Goal: Task Accomplishment & Management: Manage account settings

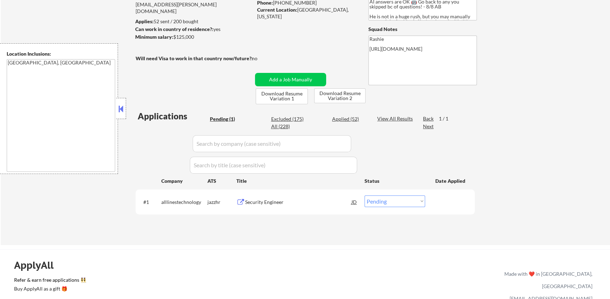
scroll to position [84, 0]
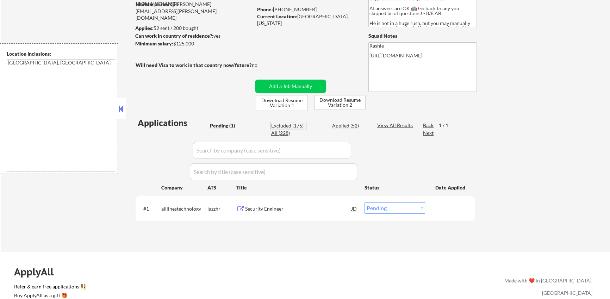
click at [296, 124] on div "Excluded (175)" at bounding box center [288, 125] width 35 height 7
select select ""excluded__bad_match_""
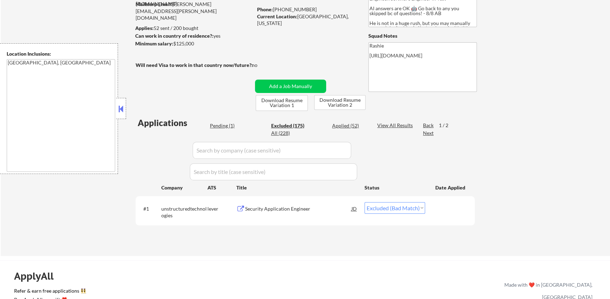
click at [227, 127] on div "Pending (1)" at bounding box center [227, 125] width 35 height 7
select select ""excluded__location_""
select select ""excluded__bad_match_""
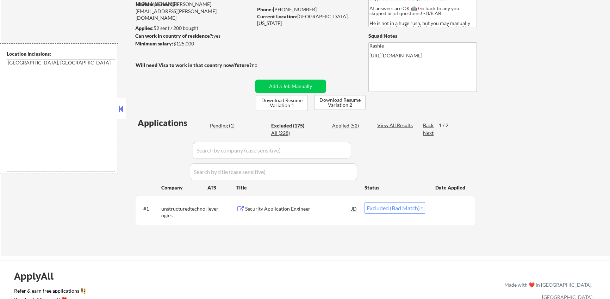
select select ""excluded__location_""
select select ""excluded__blocklist_""
select select ""excluded__location_""
select select ""excluded__expired_""
select select ""excluded__location_""
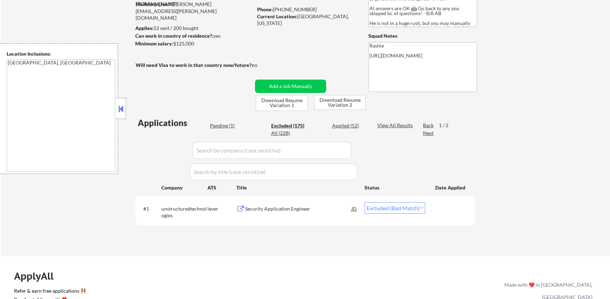
select select ""excluded__location_""
select select ""excluded__expired_""
select select ""excluded__location_""
select select ""excluded__bad_match_""
select select ""excluded""
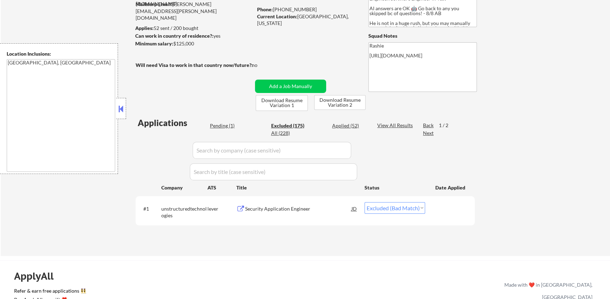
select select ""excluded__location_""
select select ""excluded__bad_match_""
select select ""excluded__salary_""
select select ""excluded__expired_""
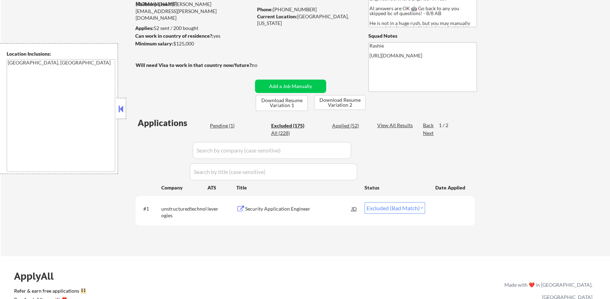
select select ""excluded""
select select ""excluded__other_""
select select ""excluded__location_""
select select ""excluded__expired_""
select select ""excluded__bad_match_""
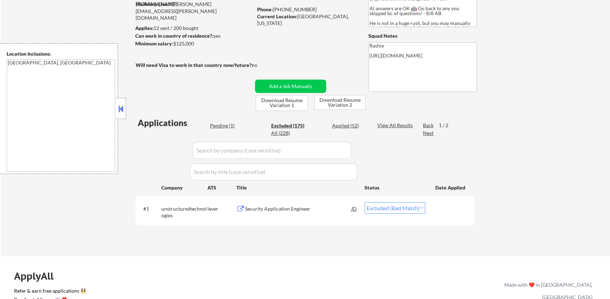
select select ""excluded""
select select ""excluded__location_""
select select ""excluded__salary_""
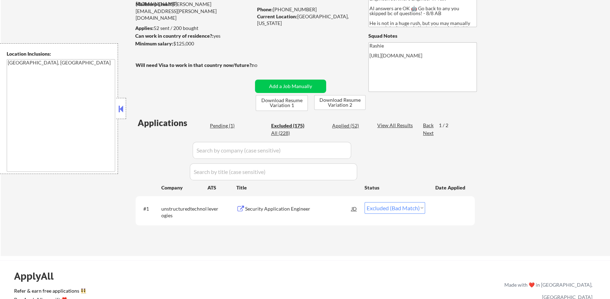
select select ""excluded__location_""
select select ""excluded__expired_""
select select ""excluded__bad_match_""
select select ""excluded__expired_""
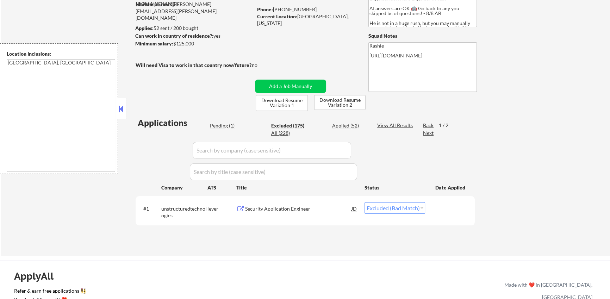
select select ""excluded__location_""
select select ""excluded__blocklist_""
select select ""excluded__expired_""
select select ""excluded""
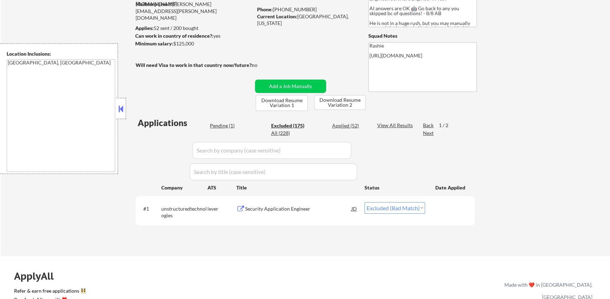
select select ""excluded__expired_""
select select ""excluded__bad_match_""
select select ""excluded""
select select ""excluded__location_""
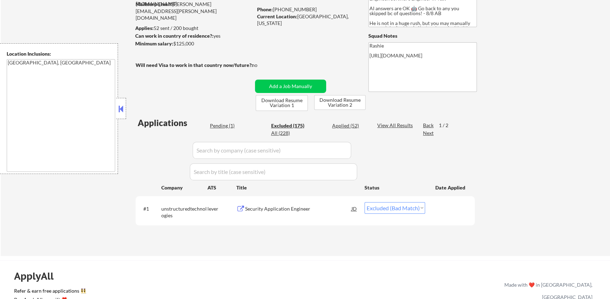
select select ""excluded__bad_match_""
select select ""excluded__other_""
select select ""excluded__salary_""
select select ""excluded__expired_""
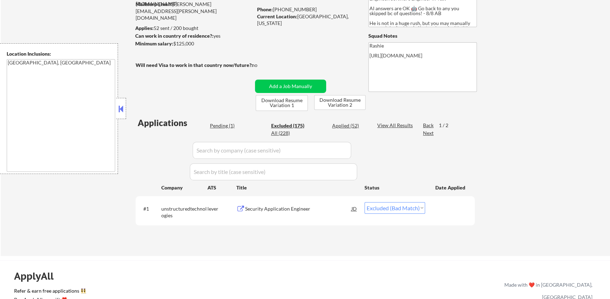
select select ""excluded__location_""
select select ""excluded""
select select ""excluded__other_""
select select ""excluded""
select select ""excluded__location_""
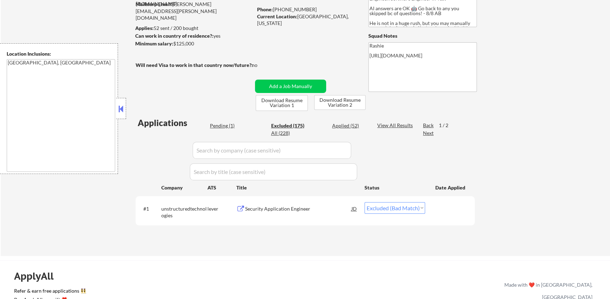
select select ""excluded__location_""
select select ""excluded__expired_""
select select ""excluded__other_""
select select ""excluded__expired_""
select select ""excluded__location_""
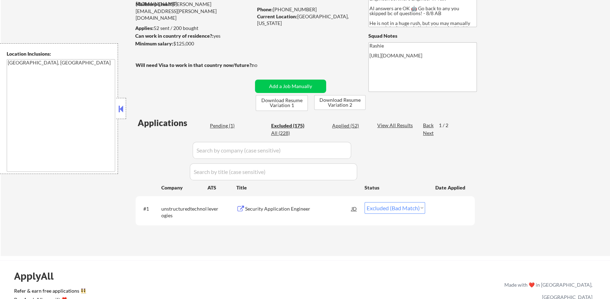
select select ""excluded__expired_""
select select ""excluded__location_""
select select ""excluded__other_""
select select ""excluded__expired_""
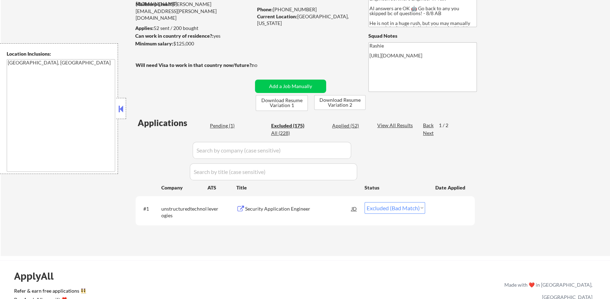
select select ""excluded""
select select ""excluded__expired_""
select select ""excluded__blocklist_""
select select ""excluded__salary_""
select select ""excluded""
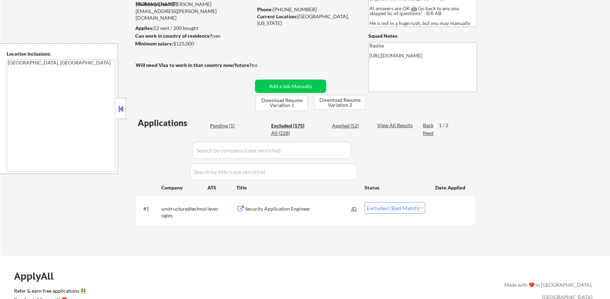
select select ""excluded__location_""
select select ""excluded__blocklist_""
select select ""excluded__other_""
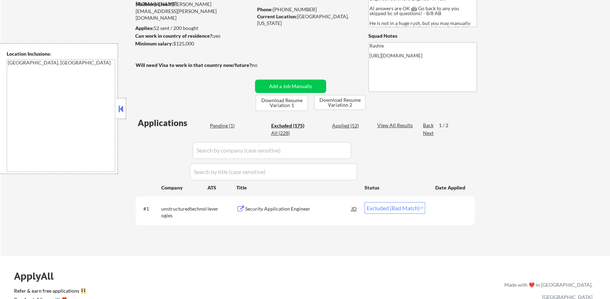
select select ""excluded""
select select ""excluded__location_""
select select ""excluded__bad_match_""
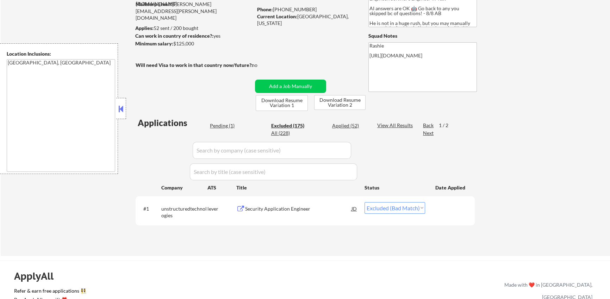
select select ""excluded__location_""
select select ""excluded""
select select ""excluded__location_""
select select ""excluded__expired_""
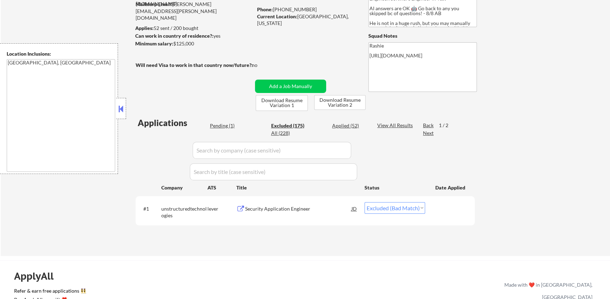
select select ""excluded__location_""
select select ""excluded__expired_""
select select ""excluded""
select select ""excluded__bad_match_""
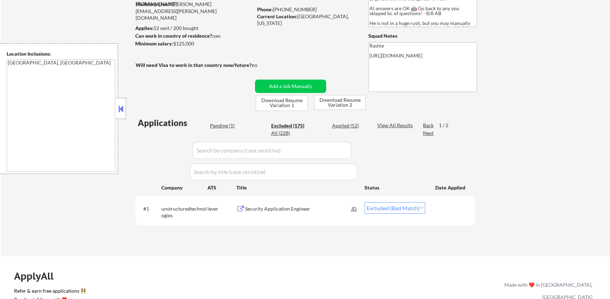
select select ""excluded__expired_""
select select ""excluded__bad_match_""
select select ""excluded__blocklist_""
select select ""excluded__salary_""
select select ""excluded__other_""
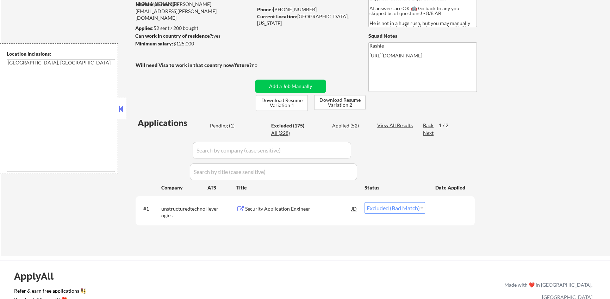
select select ""excluded__salary_""
select select ""excluded__expired_""
select select ""excluded__location_""
select select ""excluded__expired_""
select select ""excluded__location_""
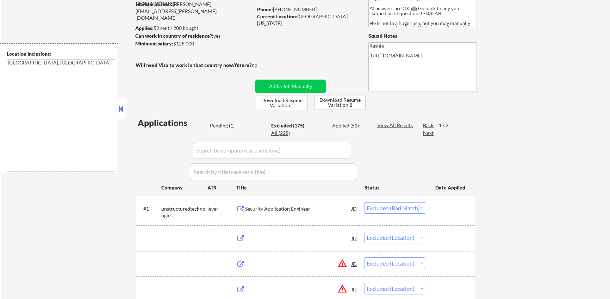
click at [225, 126] on div "Pending (1)" at bounding box center [227, 125] width 35 height 7
select select ""pending""
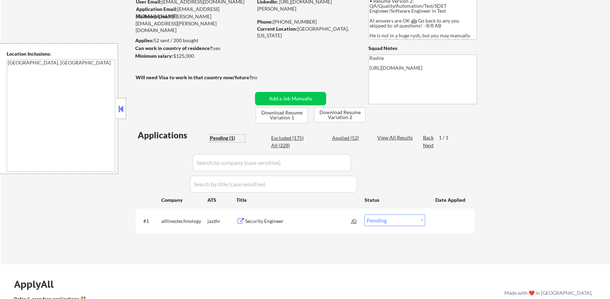
scroll to position [71, 0]
type textarea "Pittsburgh, PA Mount Lebanon, PA Bethel Park, PA Monroeville, PA Plum, PA West …"
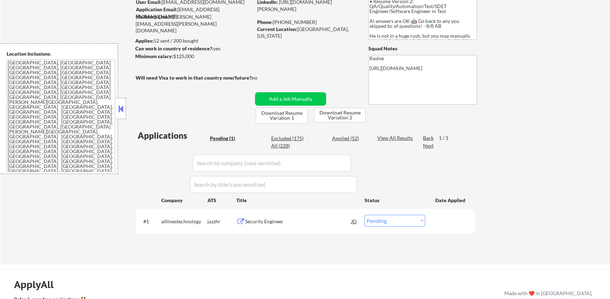
type textarea "🤖 AI answers are OK, Go back to any you skipped bc of questions! - 8/8 AB • Res…"
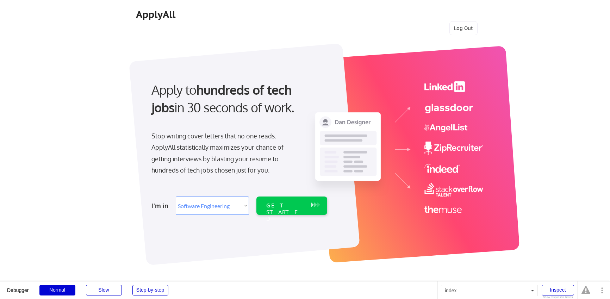
select select ""engineering""
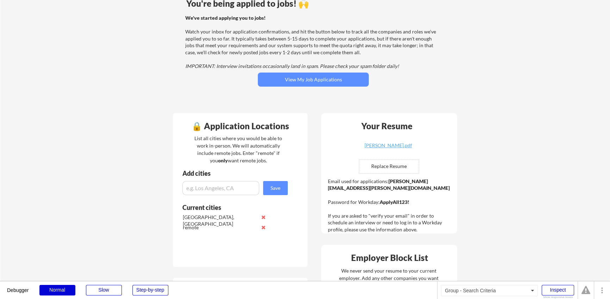
scroll to position [70, 0]
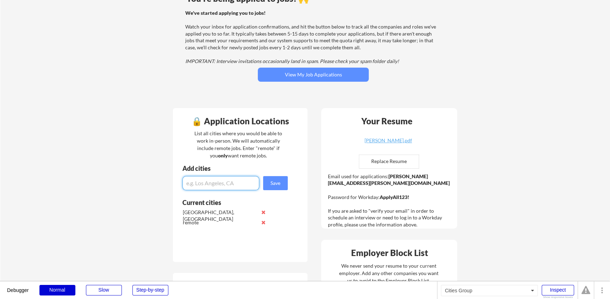
click at [193, 184] on input "input" at bounding box center [220, 183] width 77 height 14
click at [232, 181] on input "input" at bounding box center [220, 183] width 77 height 14
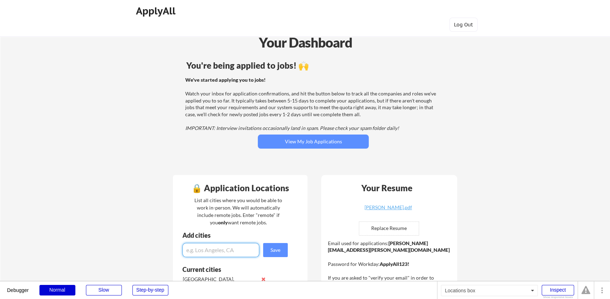
scroll to position [0, 0]
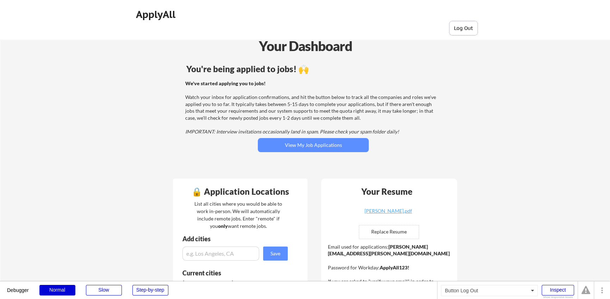
click at [462, 31] on button "Log Out" at bounding box center [463, 28] width 28 height 14
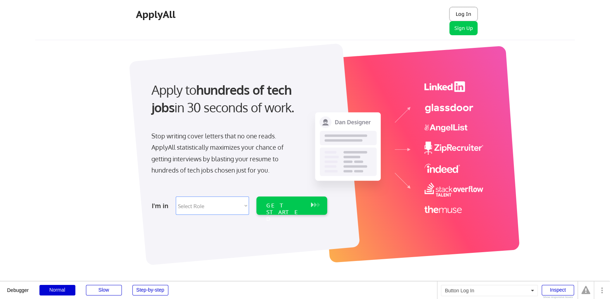
click at [467, 14] on button "Log In" at bounding box center [463, 14] width 28 height 14
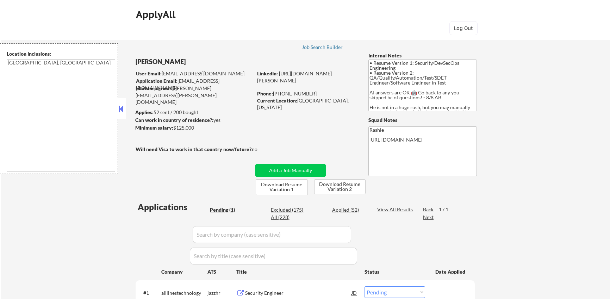
select select ""pending""
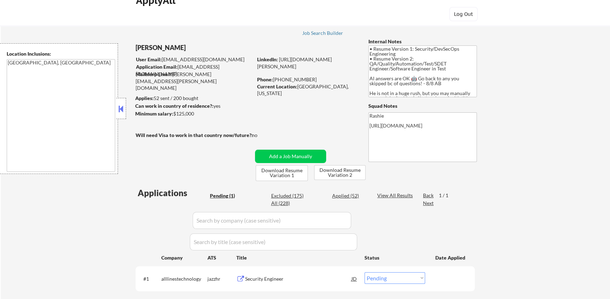
scroll to position [28, 0]
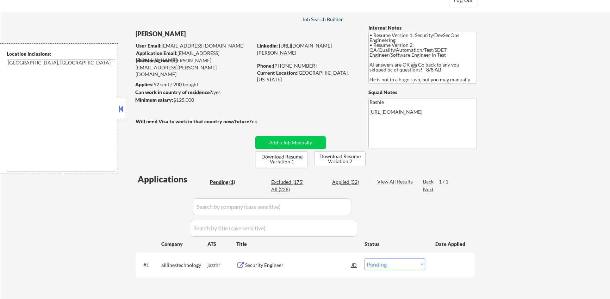
click at [323, 21] on div "Job Search Builder" at bounding box center [322, 19] width 41 height 5
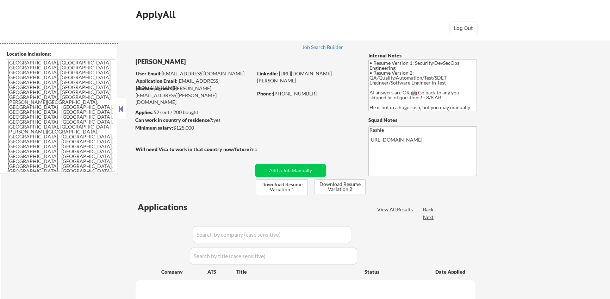
select select ""pending""
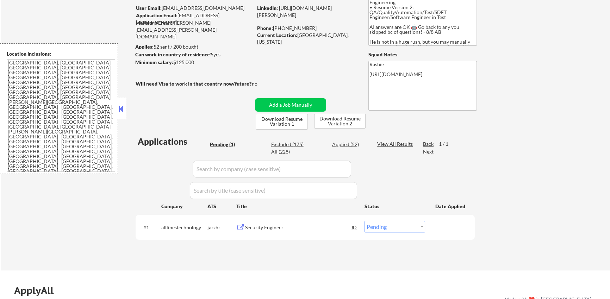
scroll to position [59, 0]
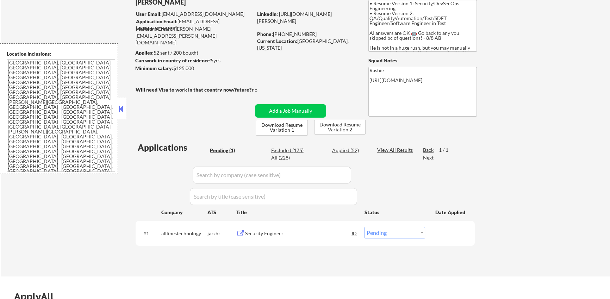
type textarea "🤖 AI answers are OK, Go back to any you skipped bc of questions! - 8/8 AB • Res…"
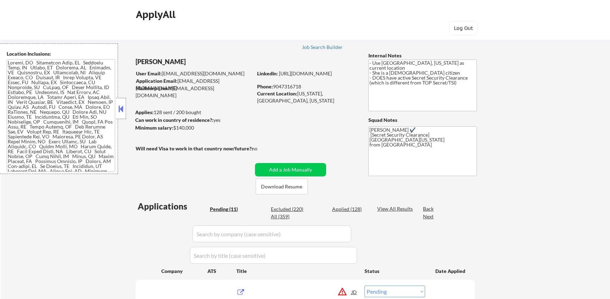
select select ""pending""
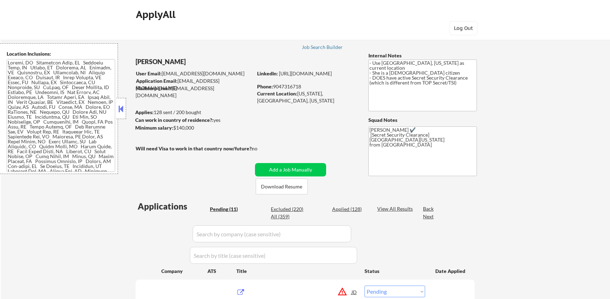
select select ""pending""
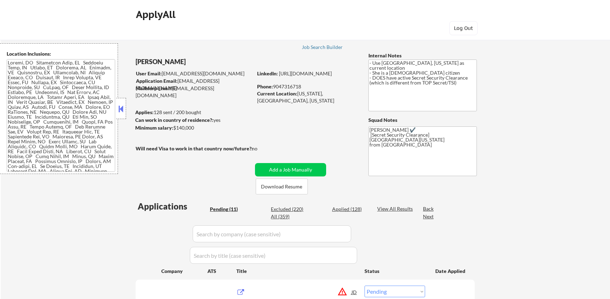
select select ""pending""
click at [315, 46] on div "Job Search Builder" at bounding box center [322, 47] width 41 height 5
select select ""pending""
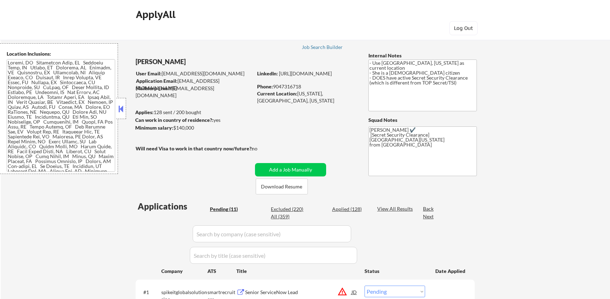
select select ""pending""
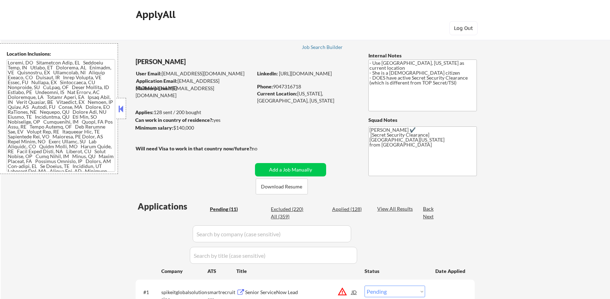
select select ""pending""
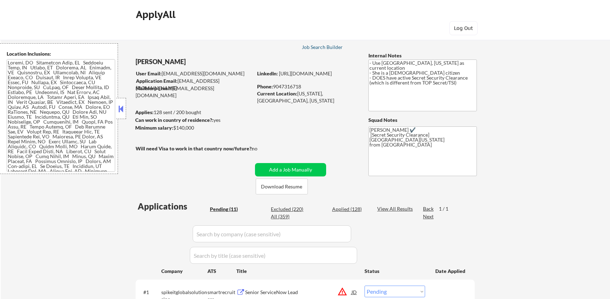
select select ""pending""
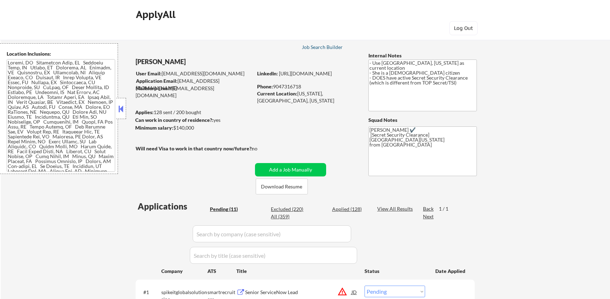
select select ""pending""
click at [296, 209] on div "Excluded (220)" at bounding box center [288, 209] width 35 height 7
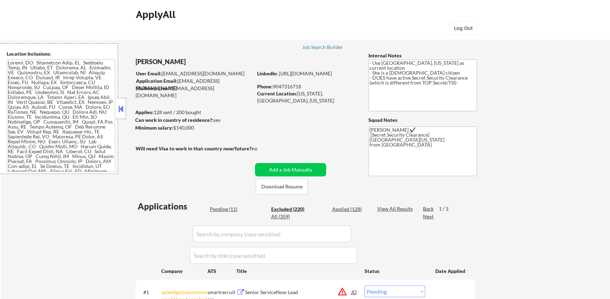
select select ""excluded__other_""
select select ""excluded__expired_""
select select ""excluded""
select select ""excluded__other_""
select select ""excluded__bad_match_""
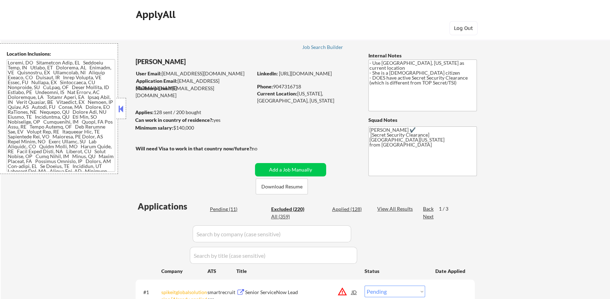
select select ""excluded__salary_""
select select ""excluded__bad_match_""
select select ""excluded__expired_""
select select ""excluded__other_""
select select ""excluded__expired_""
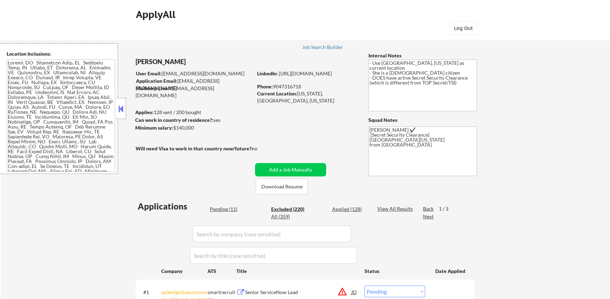
select select ""excluded__expired_""
select select ""excluded__location_""
select select ""excluded__expired_""
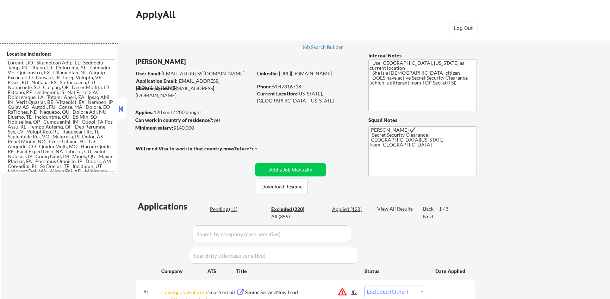
select select ""excluded__expired_""
select select ""excluded__salary_""
select select ""excluded__bad_match_""
select select ""excluded__location_""
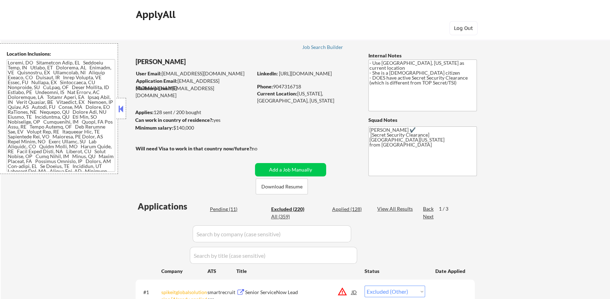
select select ""excluded__expired_""
select select ""excluded__other_""
select select ""excluded__salary_""
select select ""excluded__expired_""
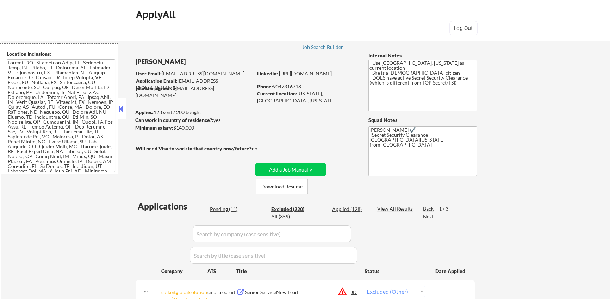
select select ""excluded""
select select ""excluded__other_""
select select ""excluded__location_""
select select ""excluded__bad_match_""
select select ""excluded__salary_""
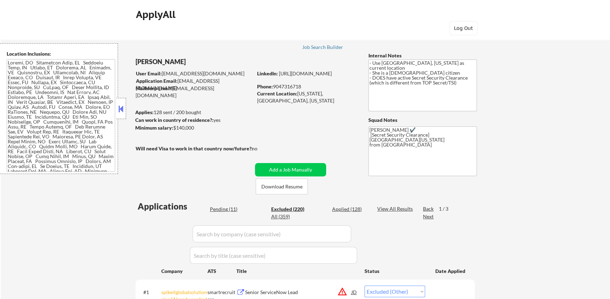
select select ""excluded__bad_match_""
select select ""excluded__location_""
select select ""excluded__expired_""
select select ""excluded__location_""
select select ""excluded__expired_""
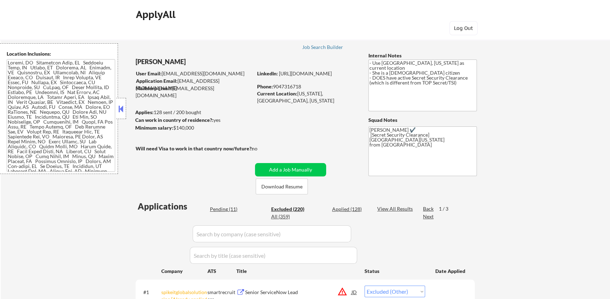
select select ""excluded__expired_""
select select ""excluded__location_""
select select ""excluded__other_""
select select ""excluded__salary_""
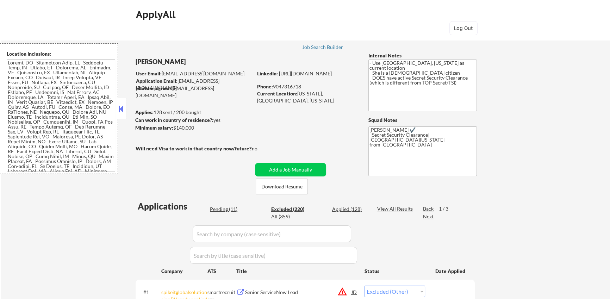
select select ""excluded""
select select ""excluded__expired_""
select select ""excluded__bad_match_""
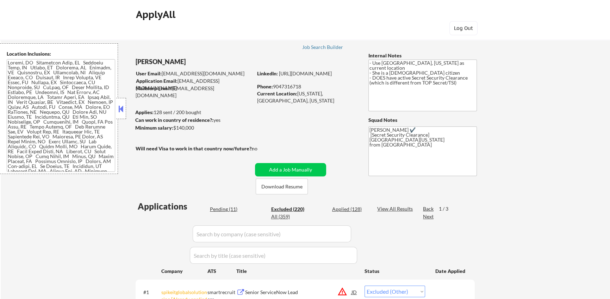
select select ""excluded__expired_""
select select ""excluded__bad_match_""
select select ""excluded__other_""
select select ""excluded__location_""
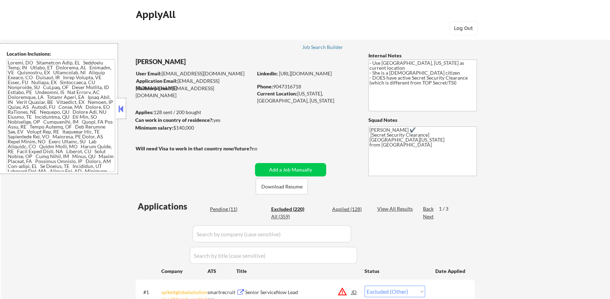
select select ""excluded__bad_match_""
select select ""excluded""
select select ""excluded__bad_match_""
select select ""excluded__other_""
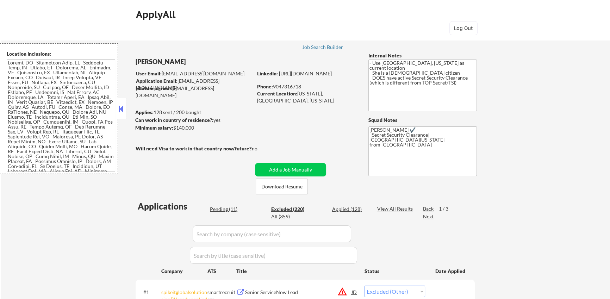
select select ""excluded__expired_""
select select ""excluded__location_""
select select ""excluded__other_""
select select ""excluded__bad_match_""
select select ""excluded__other_""
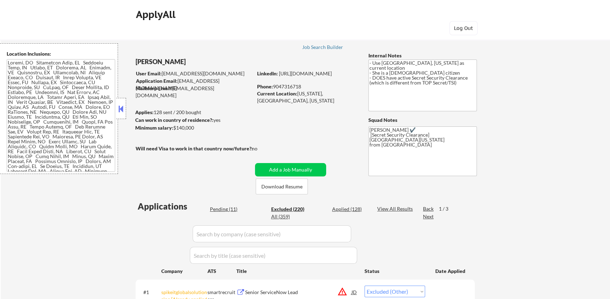
select select ""excluded__bad_match_""
select select ""excluded__location_""
select select ""excluded__bad_match_""
select select ""excluded__expired_""
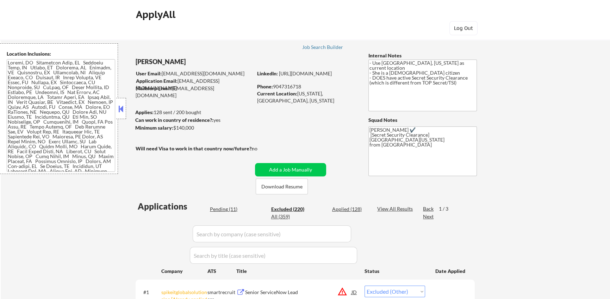
select select ""excluded__expired_""
select select ""excluded__bad_match_""
select select ""excluded__expired_""
select select ""excluded__bad_match_""
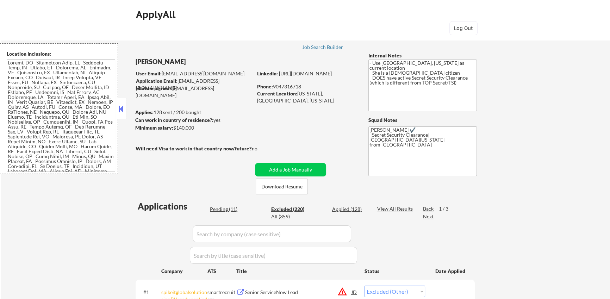
select select ""excluded__expired_""
select select ""excluded__other_""
select select ""excluded__expired_""
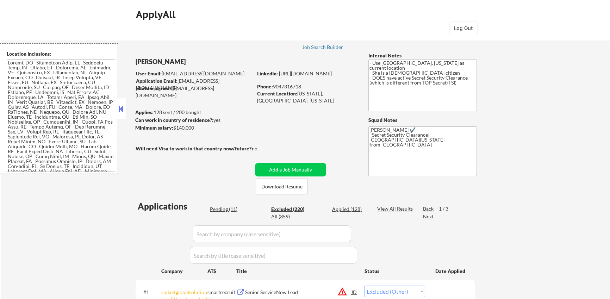
select select ""excluded__bad_match_""
select select ""excluded__other_""
select select ""excluded__expired_""
select select ""excluded__bad_match_""
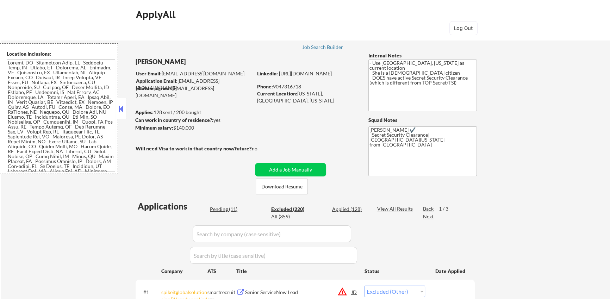
select select ""excluded__expired_""
select select ""excluded__other_""
select select ""excluded""
select select ""excluded__bad_match_""
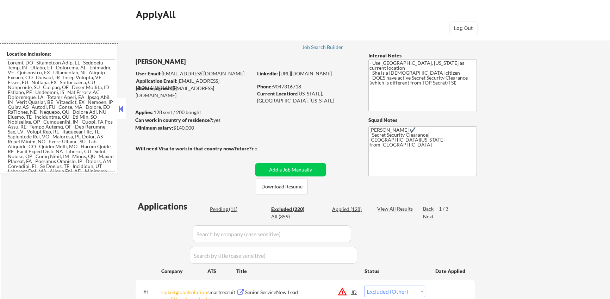
select select ""excluded__bad_match_""
select select ""excluded__other_""
select select ""excluded__expired_""
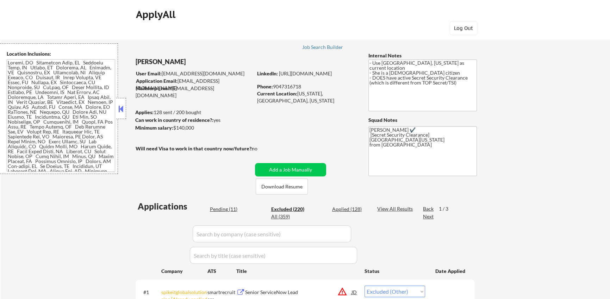
select select ""excluded""
select select ""excluded__bad_match_""
select select ""excluded__other_""
select select ""excluded__bad_match_""
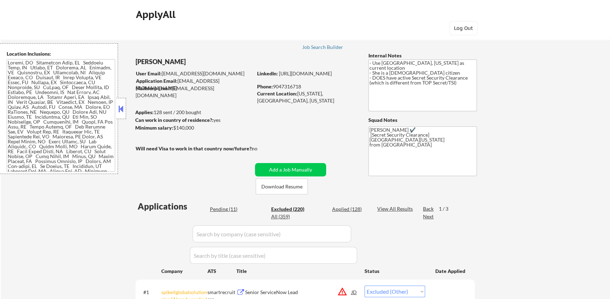
select select ""excluded__bad_match_""
select select ""excluded__expired_""
select select ""excluded__bad_match_""
select select ""excluded""
select select ""excluded__expired_""
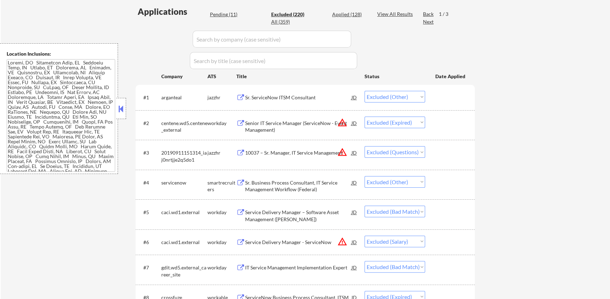
scroll to position [7, 0]
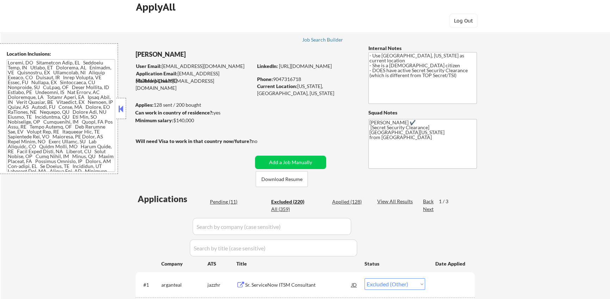
click at [230, 201] on div "Pending (11)" at bounding box center [227, 201] width 35 height 7
select select ""pending""
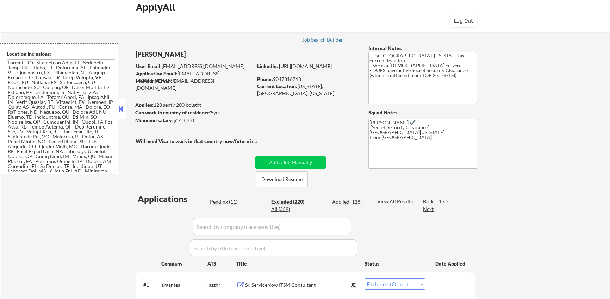
select select ""pending""
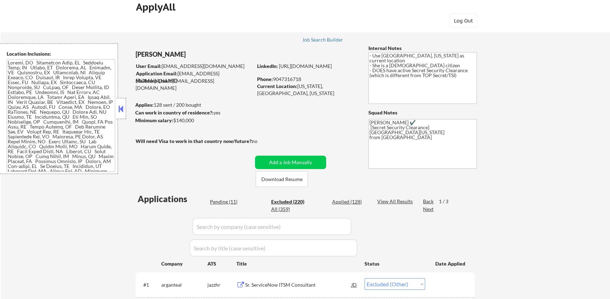
select select ""pending""
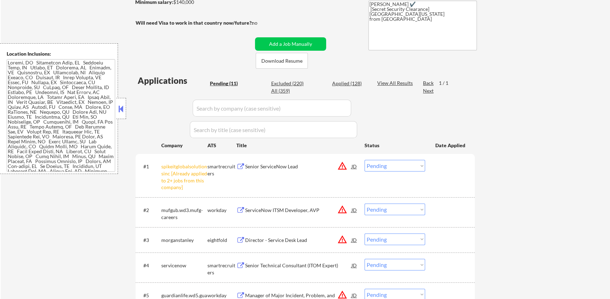
scroll to position [127, 0]
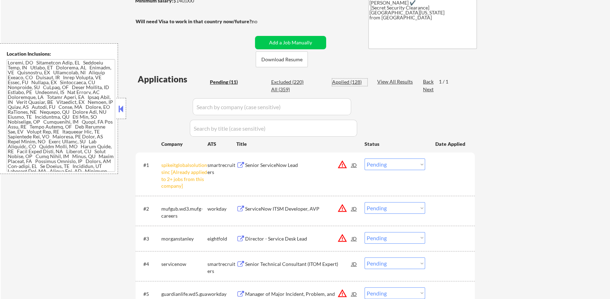
click at [342, 83] on div "Applied (128)" at bounding box center [349, 81] width 35 height 7
select select ""applied""
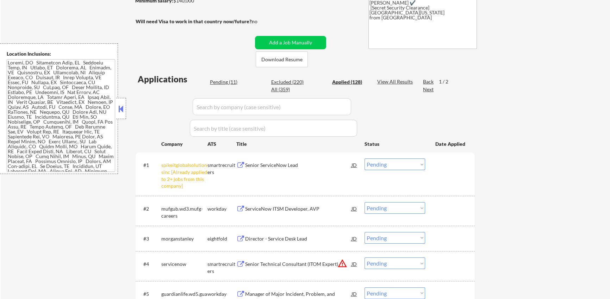
select select ""applied""
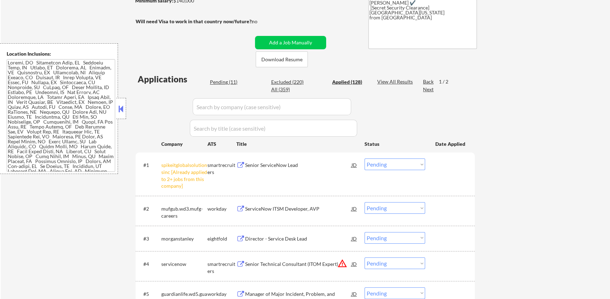
select select ""applied""
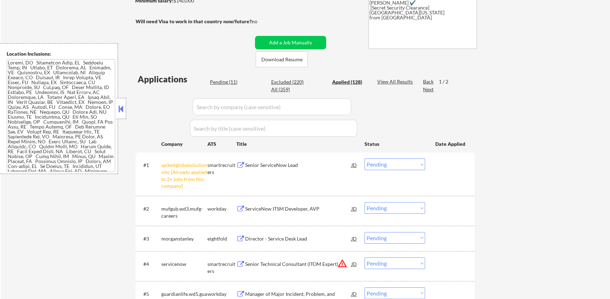
select select ""applied""
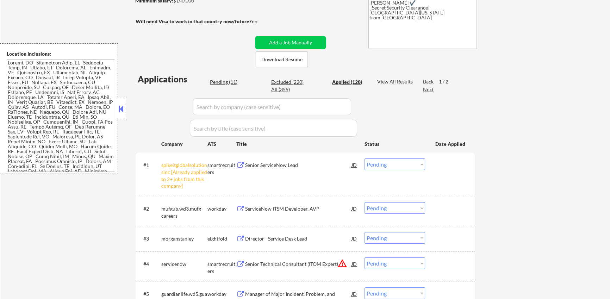
select select ""applied""
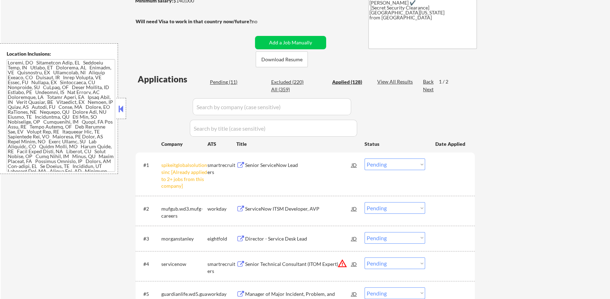
select select ""applied""
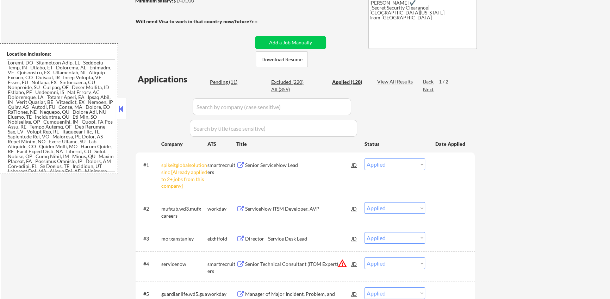
select select ""applied""
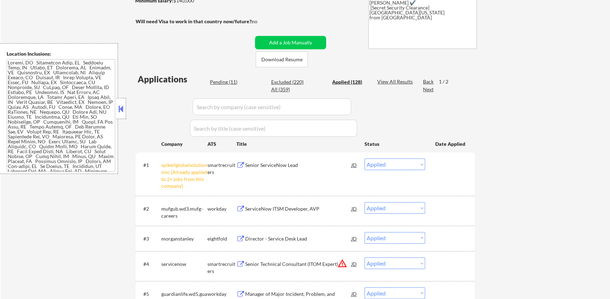
select select ""applied""
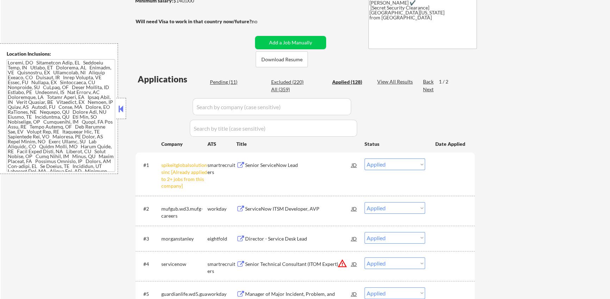
select select ""applied""
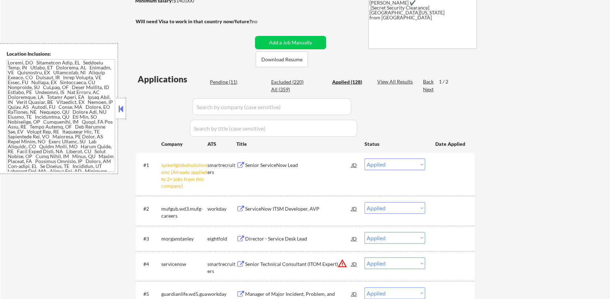
select select ""applied""
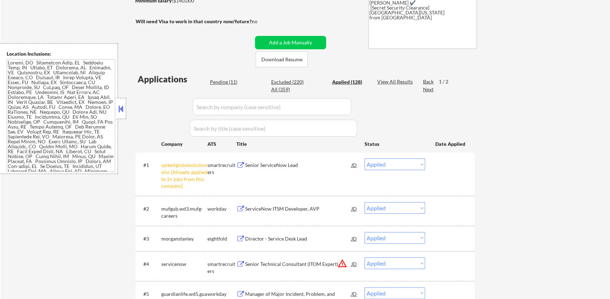
select select ""applied""
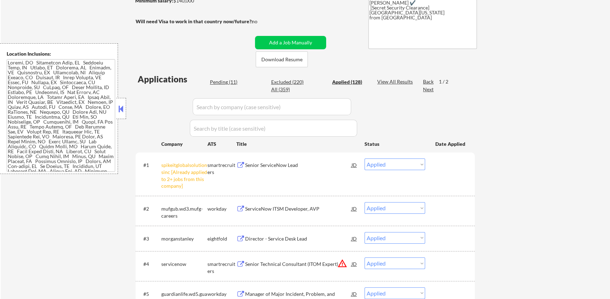
select select ""applied""
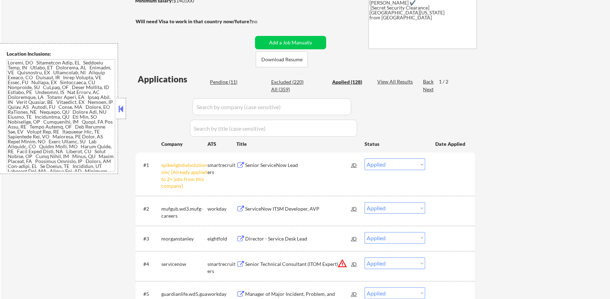
select select ""applied""
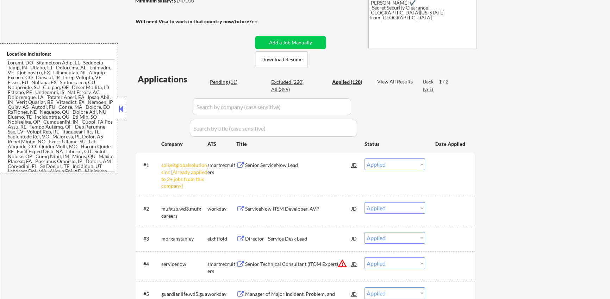
select select ""applied""
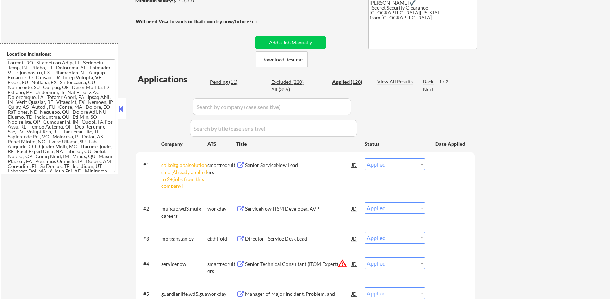
select select ""applied""
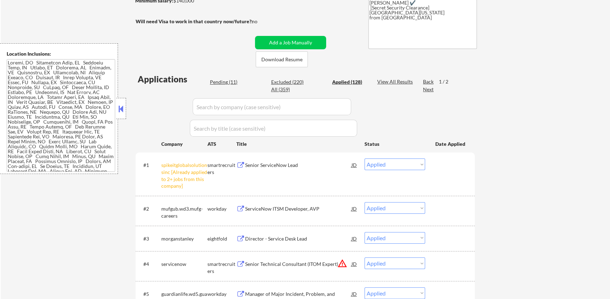
select select ""applied""
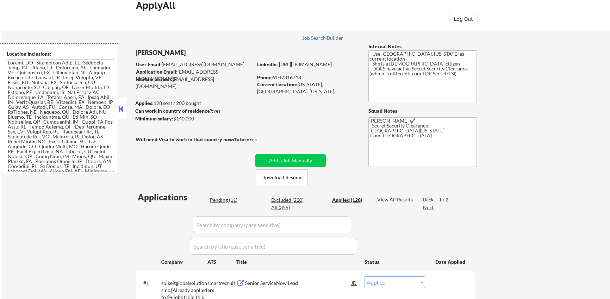
scroll to position [0, 0]
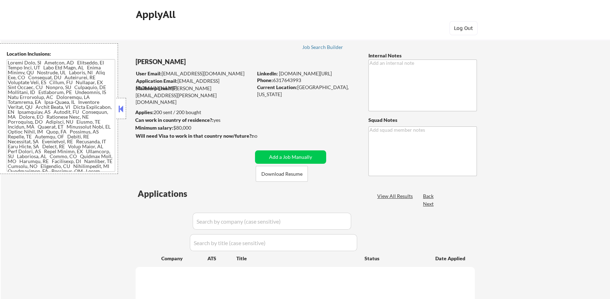
select select ""pending""
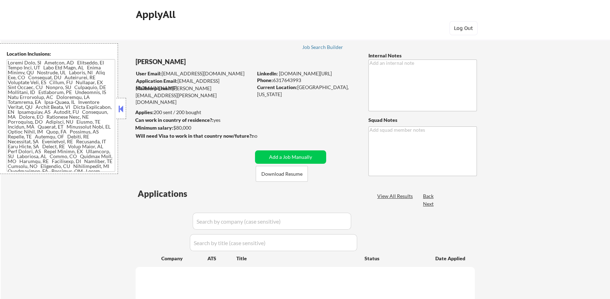
select select ""pending""
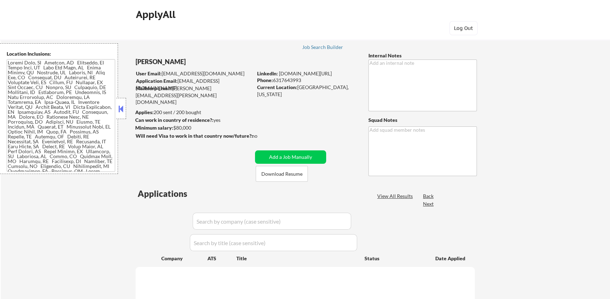
select select ""pending""
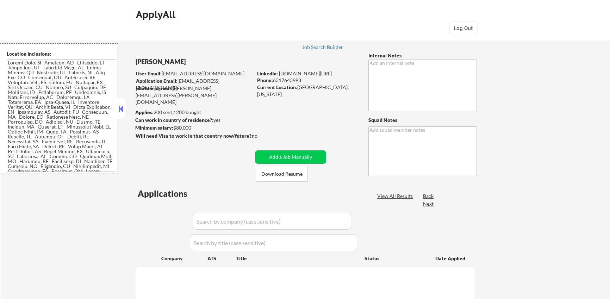
select select ""pending""
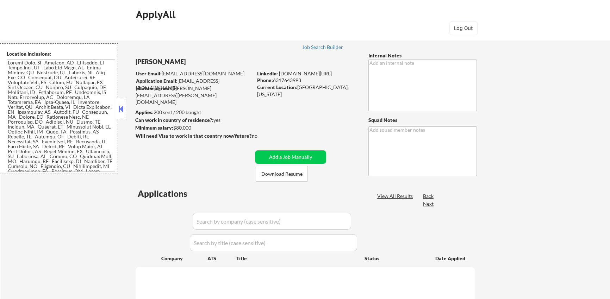
select select ""pending""
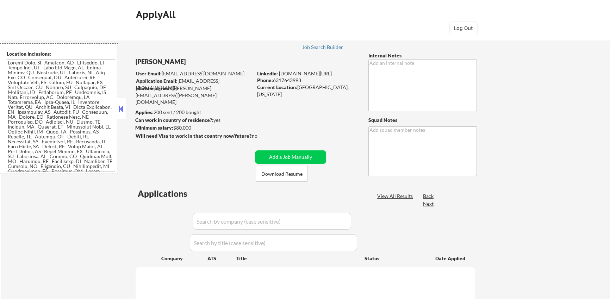
select select ""pending""
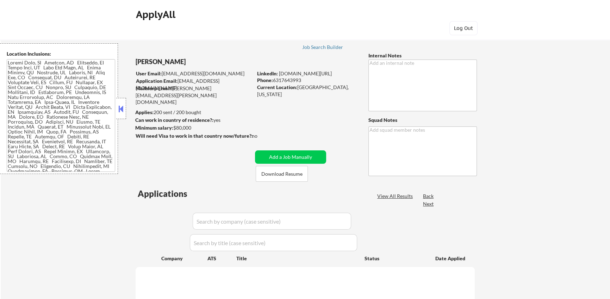
select select ""pending""
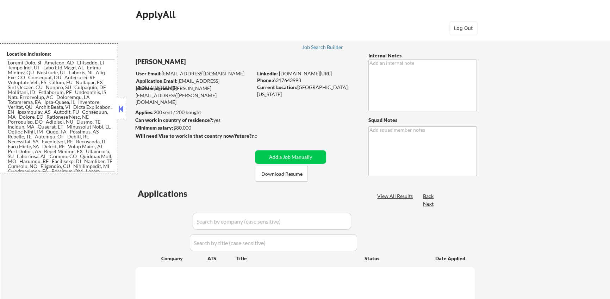
select select ""pending""
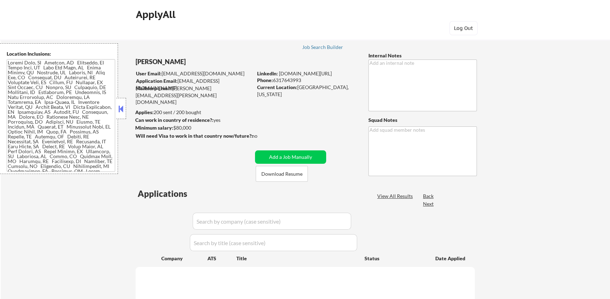
select select ""pending""
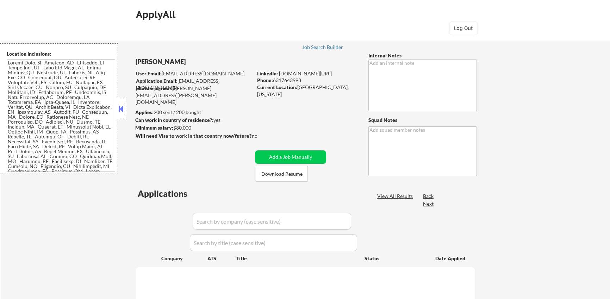
select select ""pending""
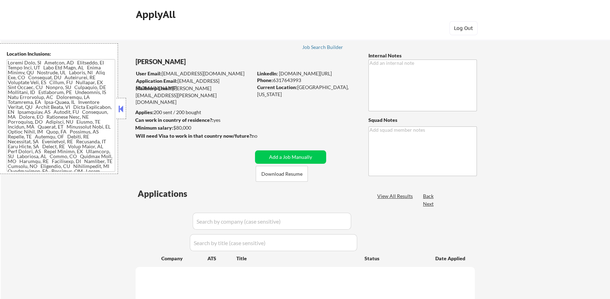
select select ""pending""
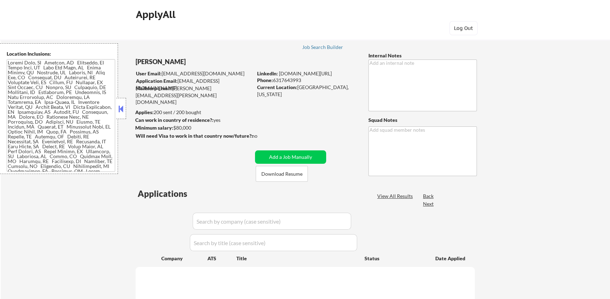
select select ""pending""
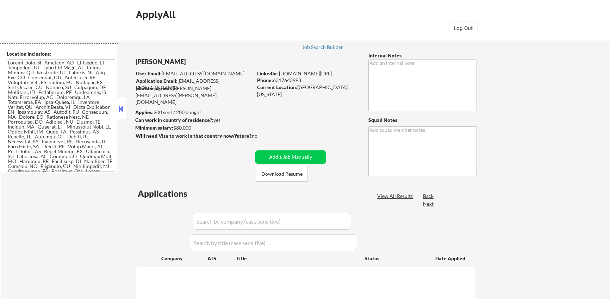
select select ""pending""
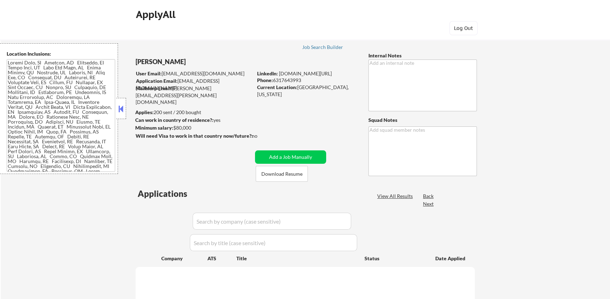
select select ""pending""
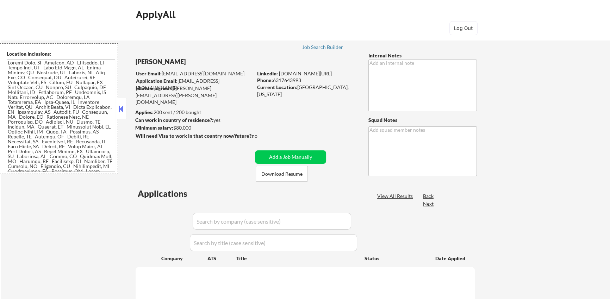
select select ""pending""
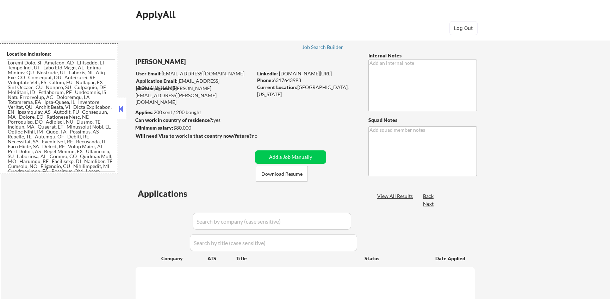
select select ""pending""
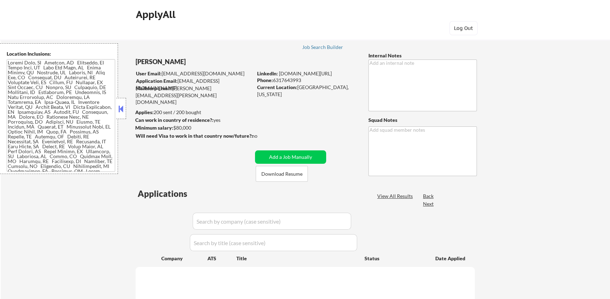
select select ""pending""
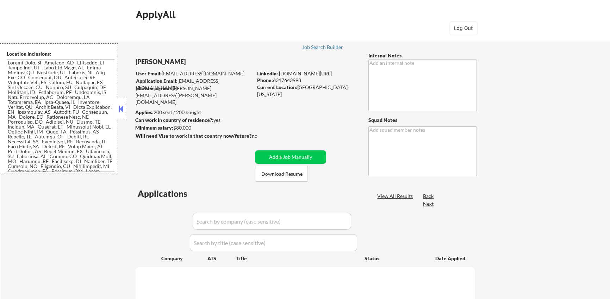
select select ""pending""
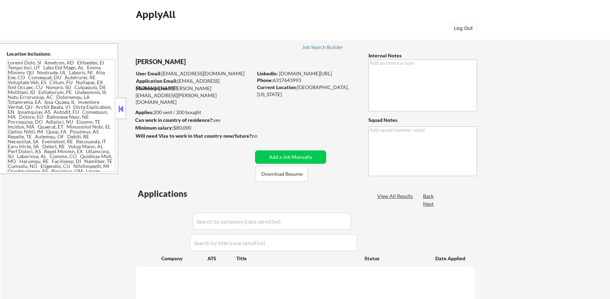
select select ""pending""
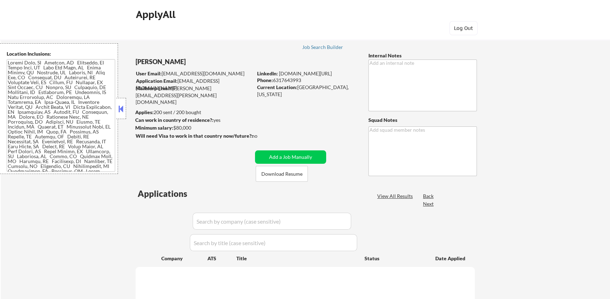
select select ""pending""
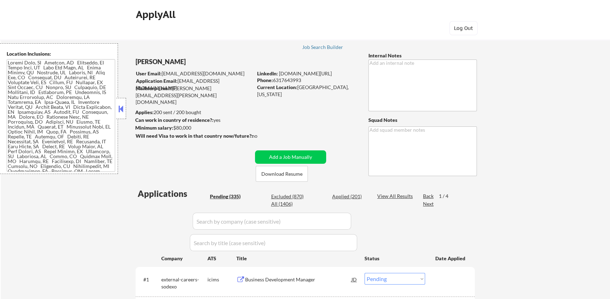
click at [344, 196] on div "Applied (201)" at bounding box center [349, 196] width 35 height 7
select select ""applied""
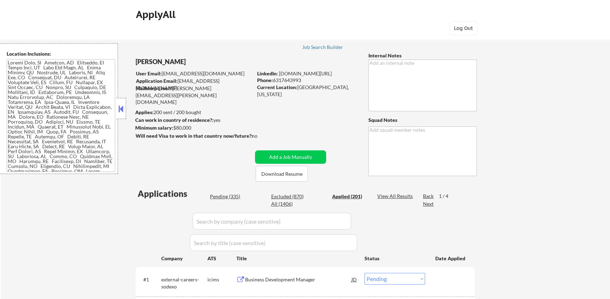
select select ""applied""
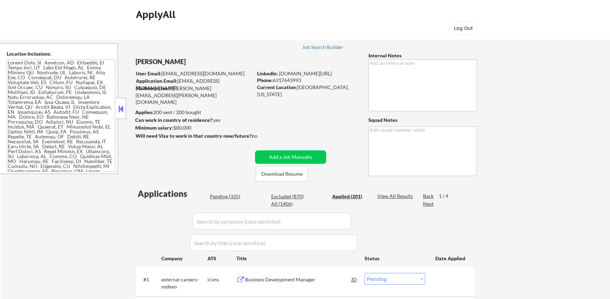
select select ""applied""
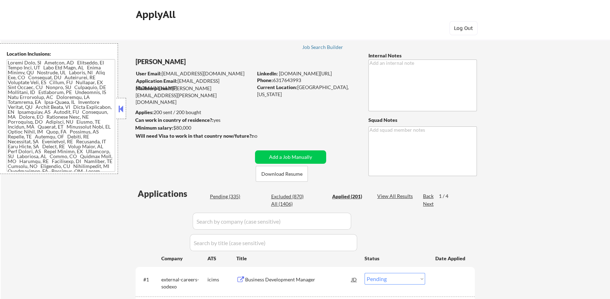
select select ""applied""
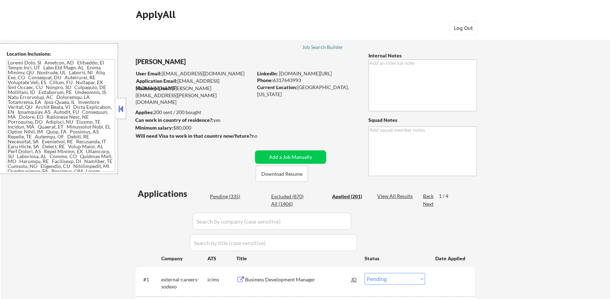
select select ""applied""
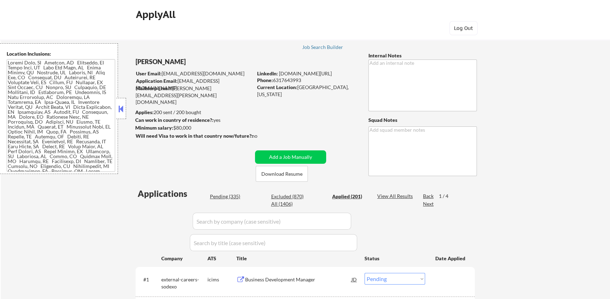
select select ""applied""
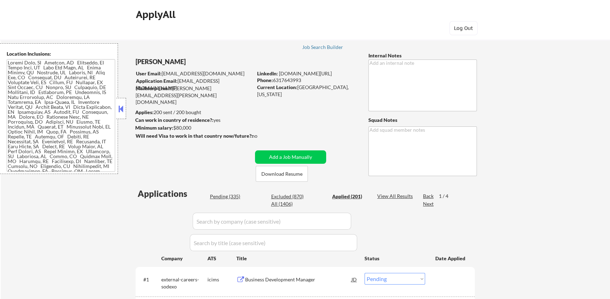
select select ""applied""
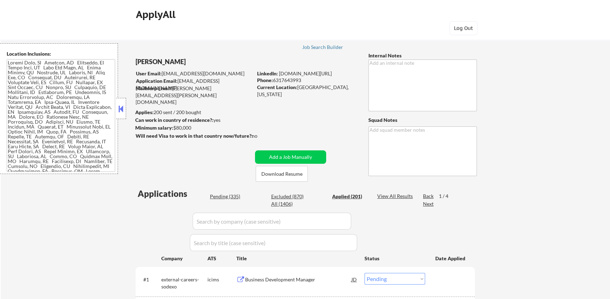
select select ""applied""
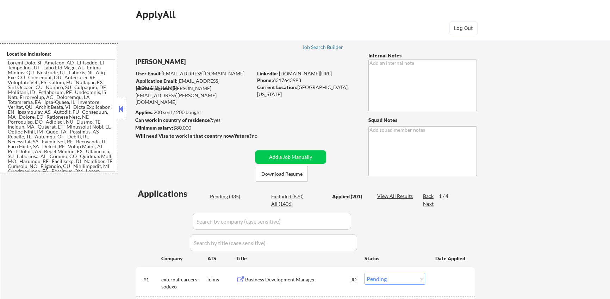
select select ""applied""
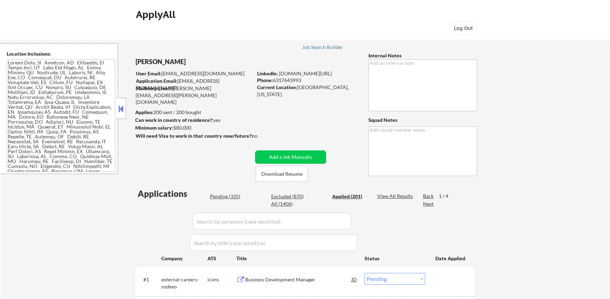
select select ""applied""
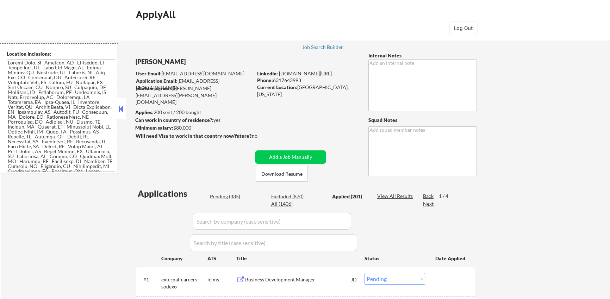
select select ""applied""
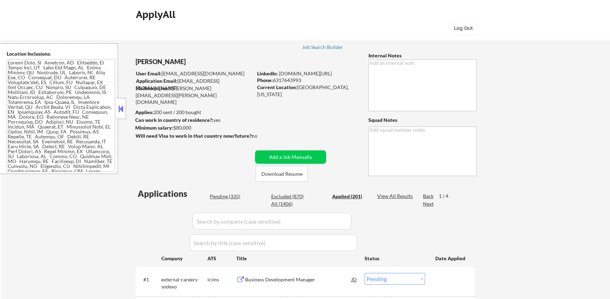
select select ""applied""
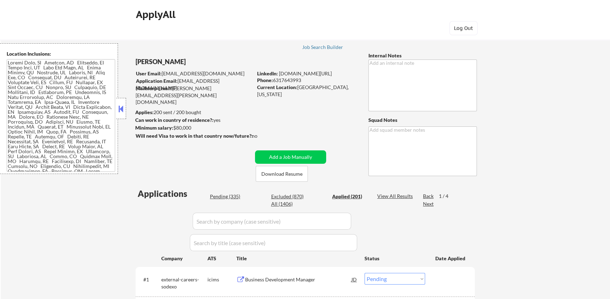
select select ""applied""
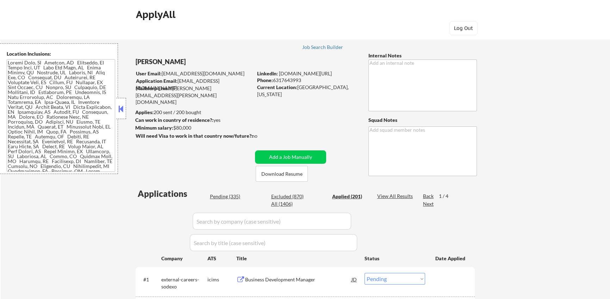
select select ""applied""
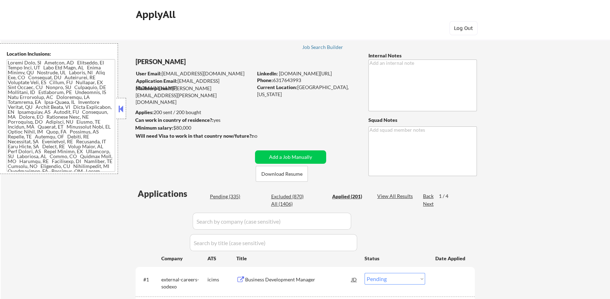
select select ""applied""
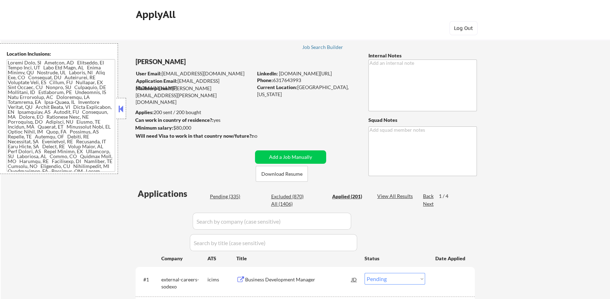
select select ""applied""
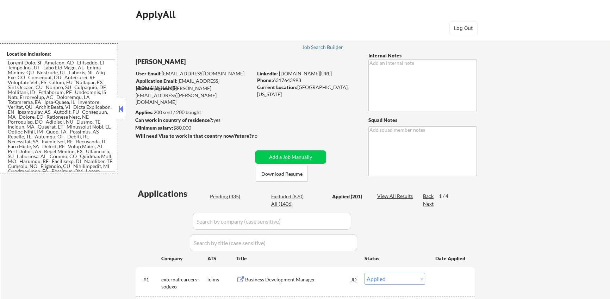
select select ""applied""
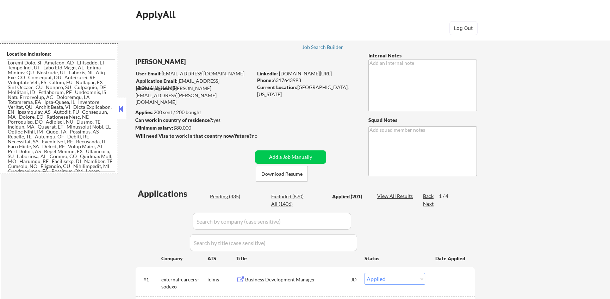
select select ""applied""
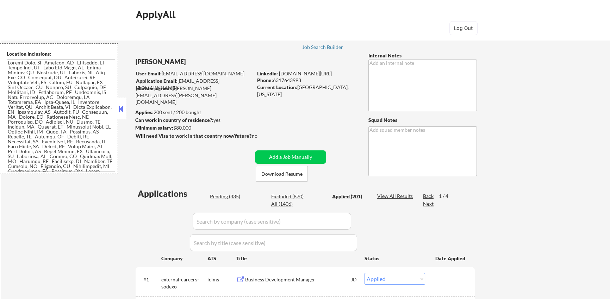
select select ""applied""
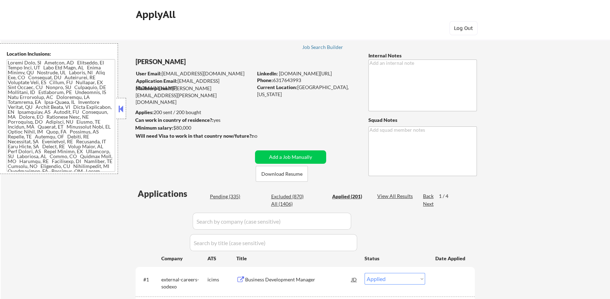
select select ""applied""
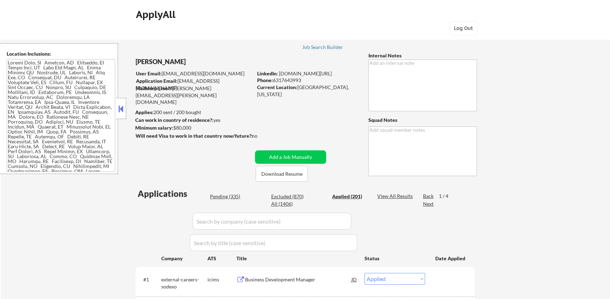
select select ""applied""
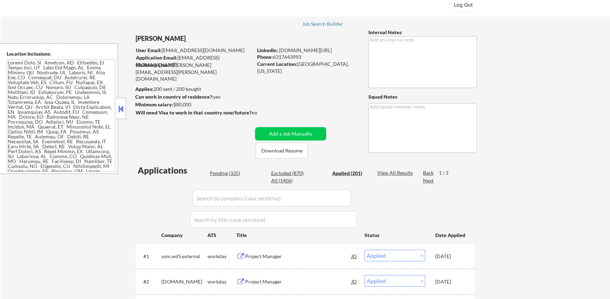
scroll to position [61, 0]
